Goal: Information Seeking & Learning: Learn about a topic

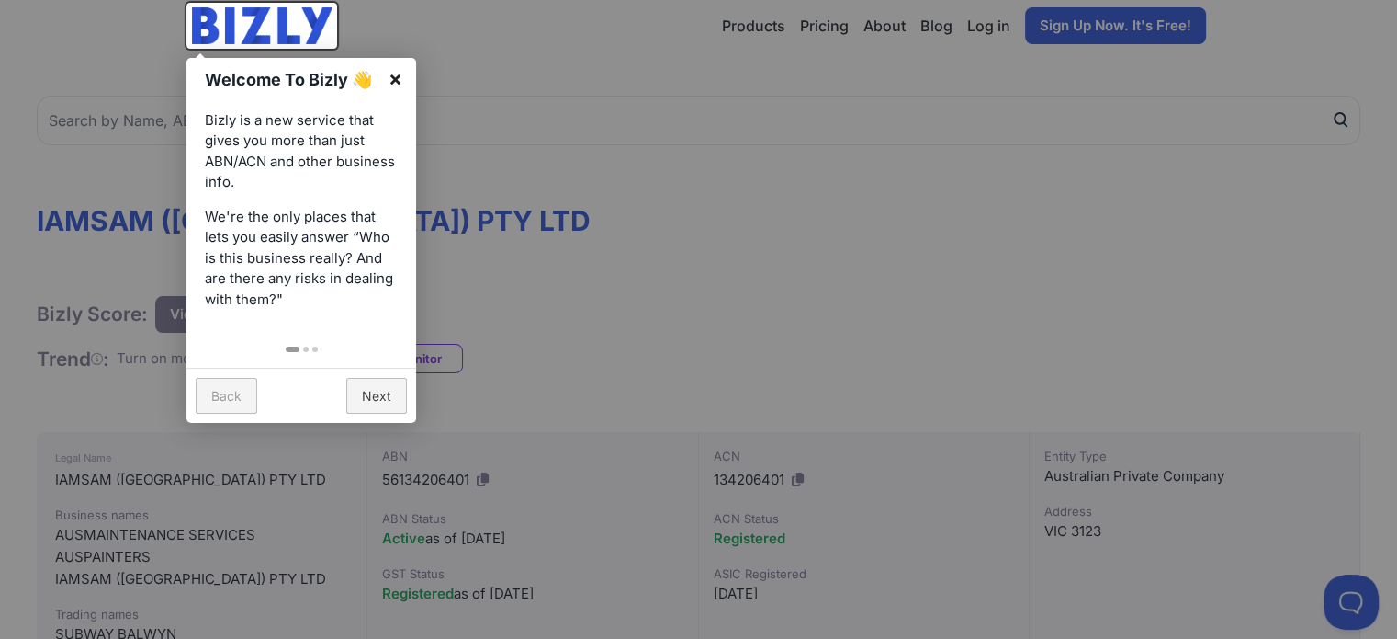
click at [388, 76] on link "×" at bounding box center [395, 78] width 41 height 41
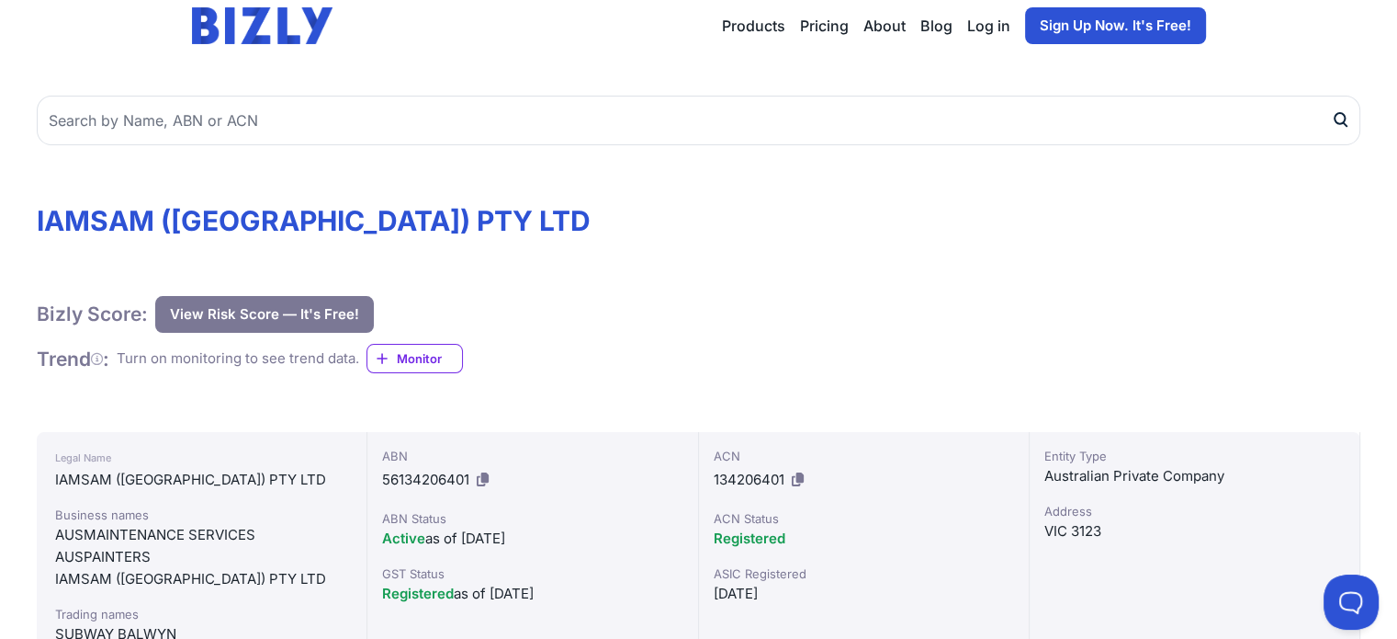
scroll to position [184, 0]
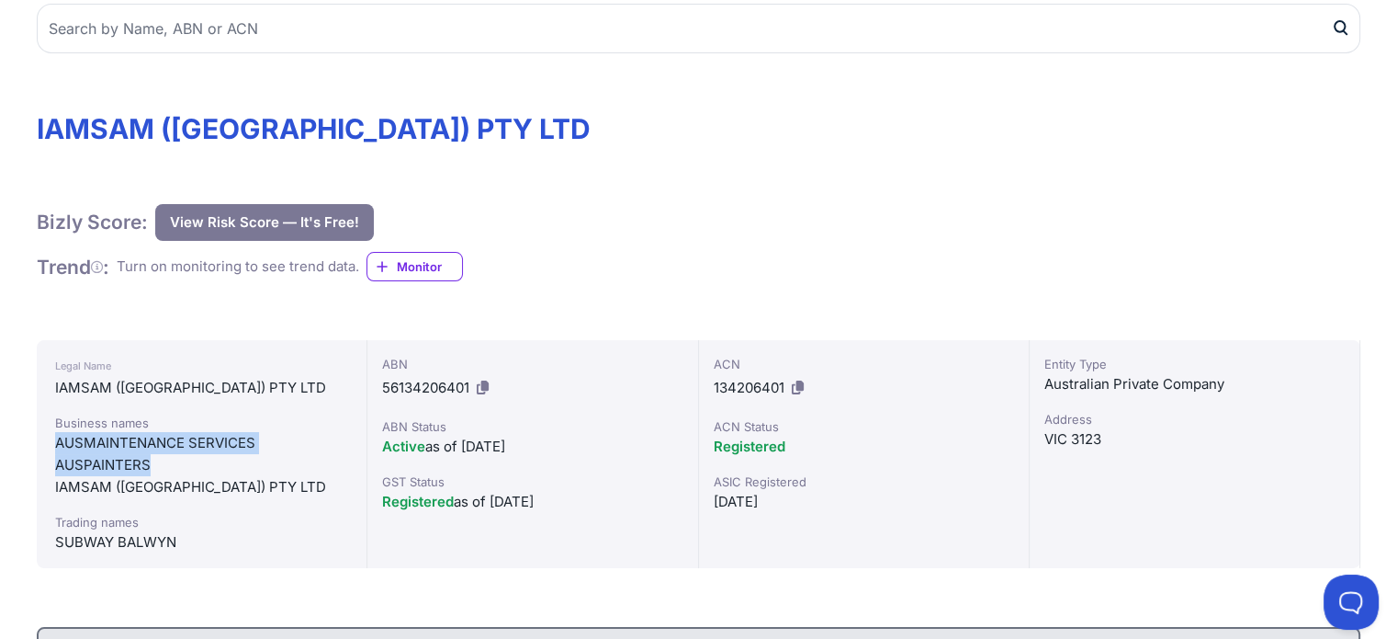
drag, startPoint x: 165, startPoint y: 469, endPoint x: 50, endPoint y: 451, distance: 117.2
click at [50, 451] on div "Legal Name IAMSAM (VIC) PTY LTD Business names AUSMAINTENANCE SERVICES AUSPAINT…" at bounding box center [202, 454] width 331 height 228
click at [158, 465] on div "AUSPAINTERS" at bounding box center [201, 465] width 293 height 22
drag, startPoint x: 150, startPoint y: 560, endPoint x: 165, endPoint y: 553, distance: 17.3
click at [151, 560] on div "Legal Name IAMSAM (VIC) PTY LTD Business names AUSMAINTENANCE SERVICES AUSPAINT…" at bounding box center [202, 454] width 331 height 228
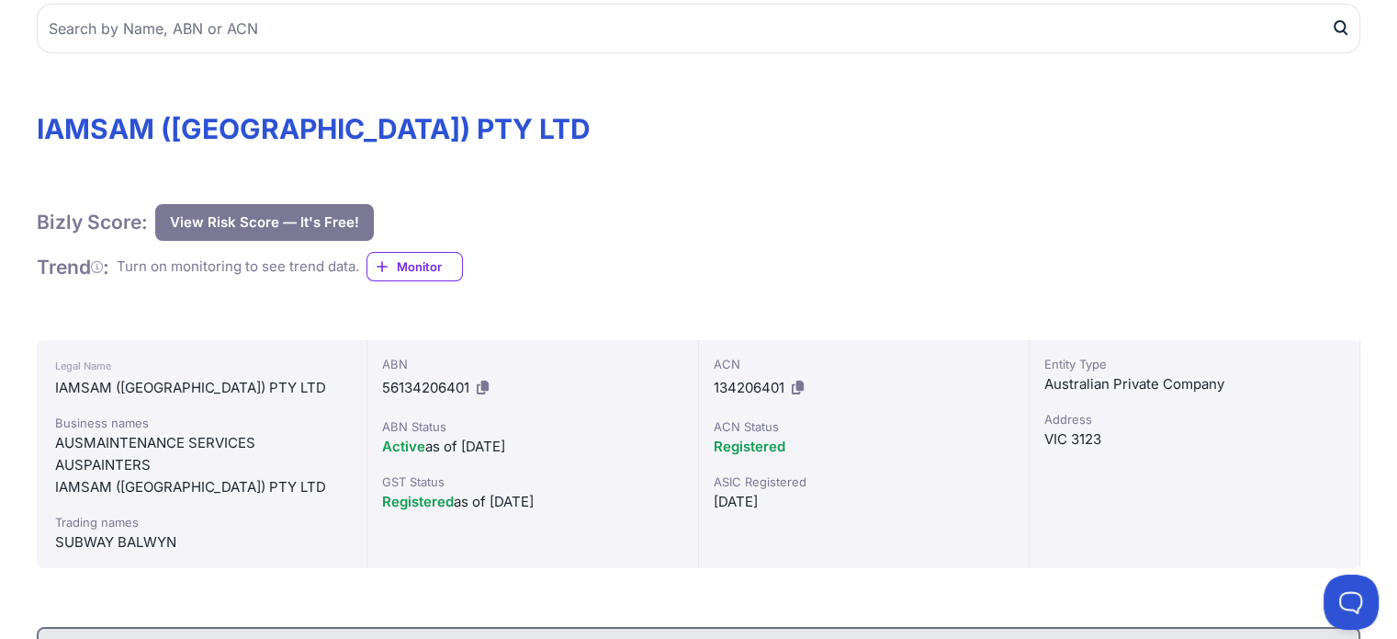
click at [185, 545] on div "SUBWAY BALWYN" at bounding box center [201, 542] width 293 height 22
drag, startPoint x: 185, startPoint y: 540, endPoint x: 34, endPoint y: 532, distance: 150.9
drag, startPoint x: 254, startPoint y: 439, endPoint x: 55, endPoint y: 439, distance: 198.4
click at [55, 439] on div "AUSMAINTENANCE SERVICES" at bounding box center [201, 443] width 293 height 22
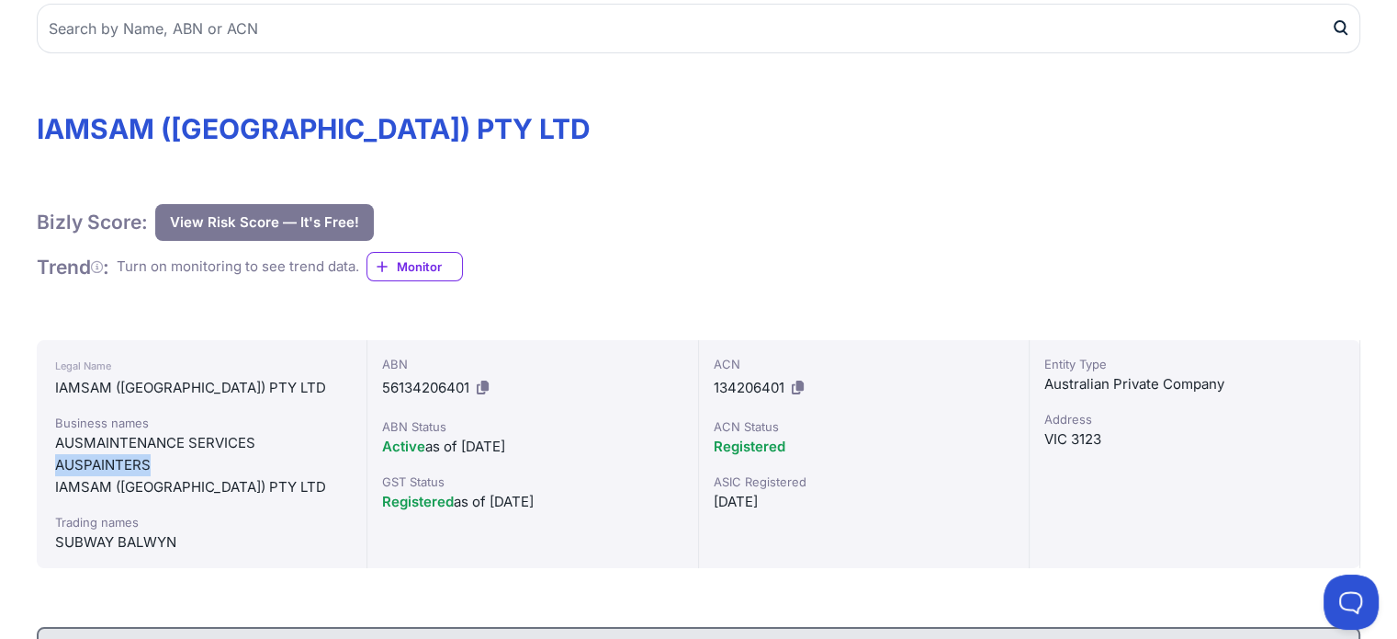
drag, startPoint x: 156, startPoint y: 471, endPoint x: 50, endPoint y: 460, distance: 107.1
click at [48, 461] on div "Legal Name IAMSAM (VIC) PTY LTD Business names AUSMAINTENANCE SERVICES AUSPAINT…" at bounding box center [202, 454] width 331 height 228
